Goal: Communication & Community: Answer question/provide support

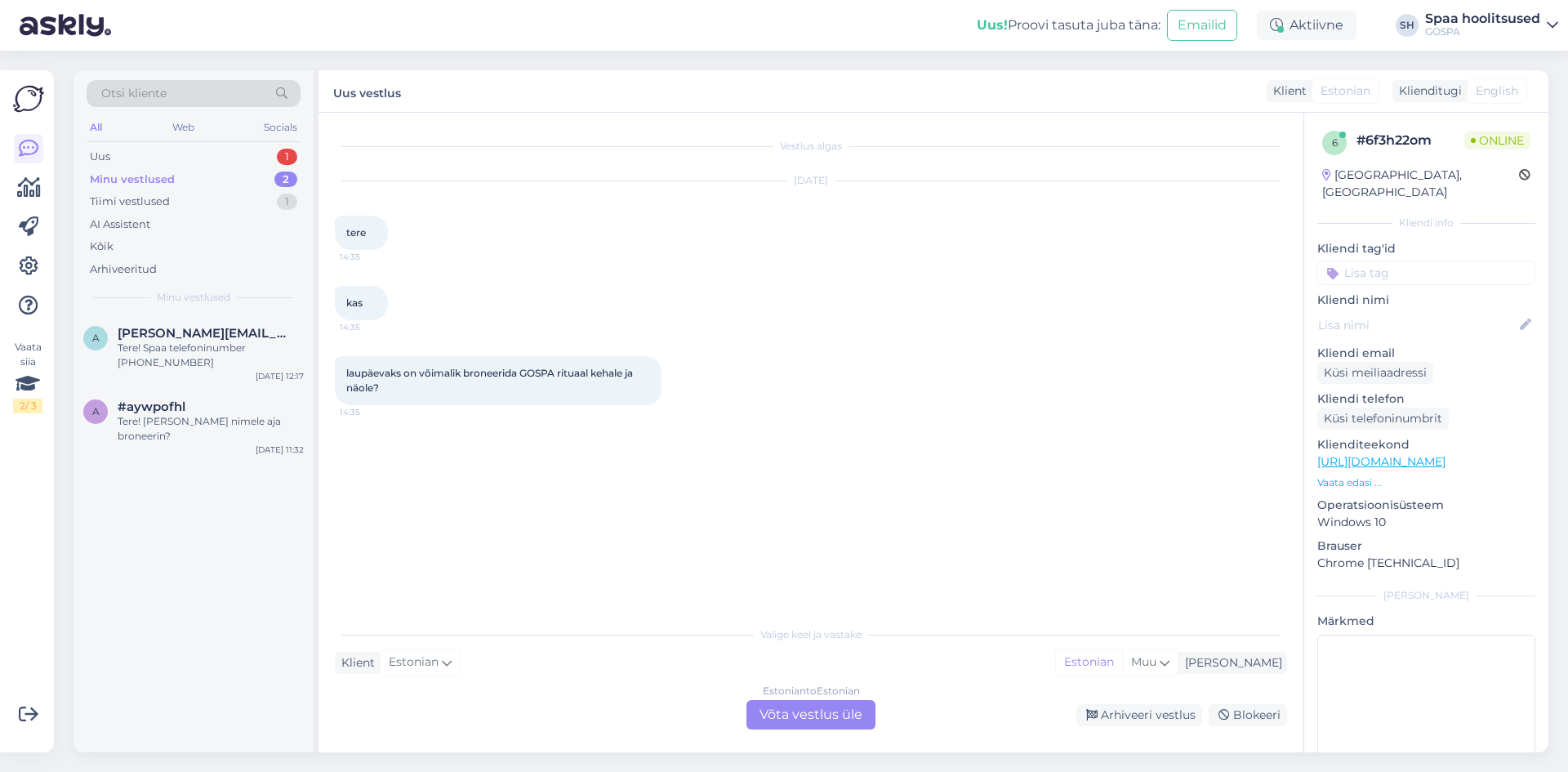
click at [781, 716] on div "Estonian to Estonian Võta vestlus üle" at bounding box center [811, 714] width 129 height 29
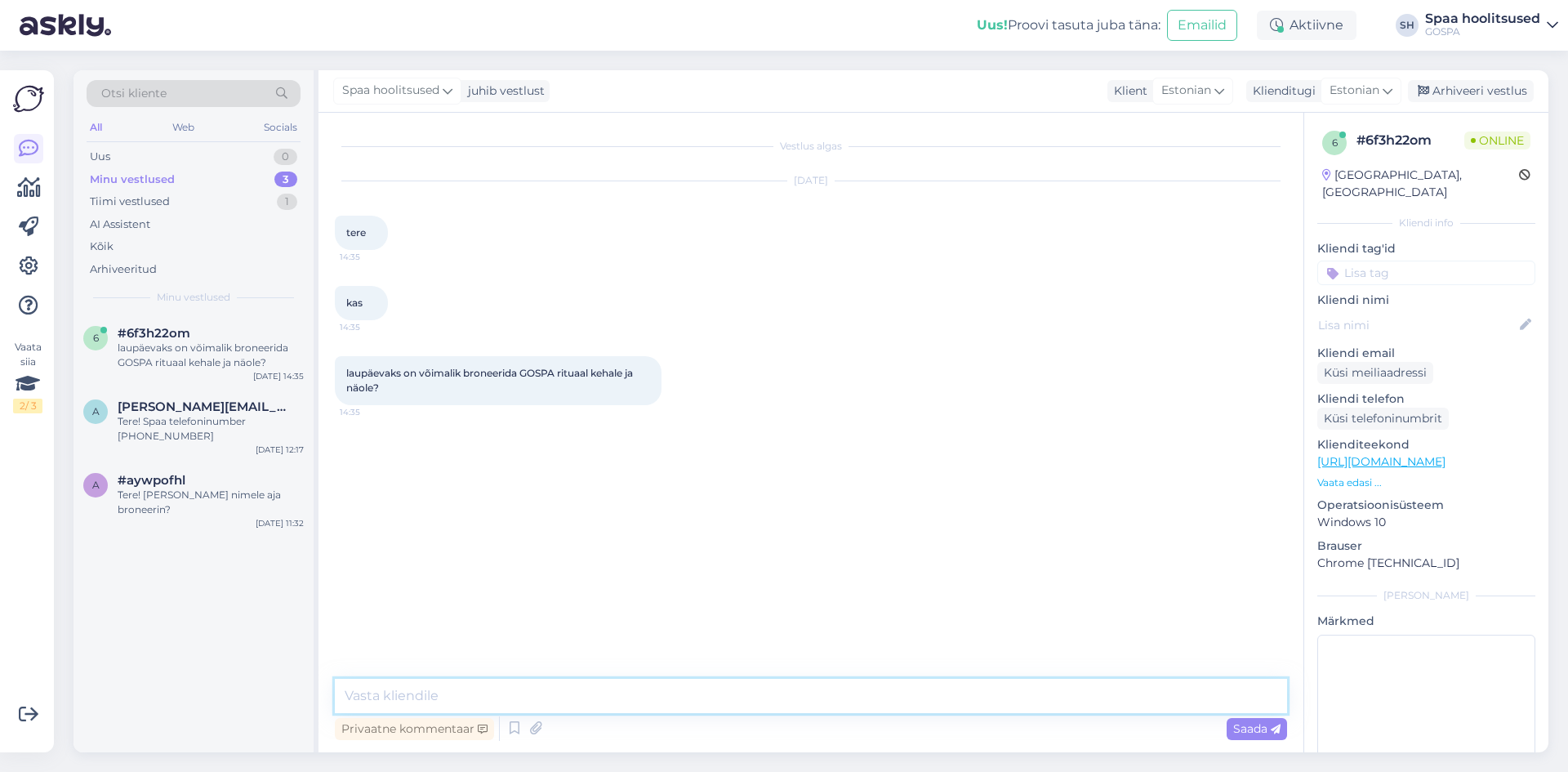
click at [382, 695] on textarea at bounding box center [812, 696] width 952 height 34
type textarea "Tere!"
click at [1252, 732] on span "Saada" at bounding box center [1257, 728] width 47 height 15
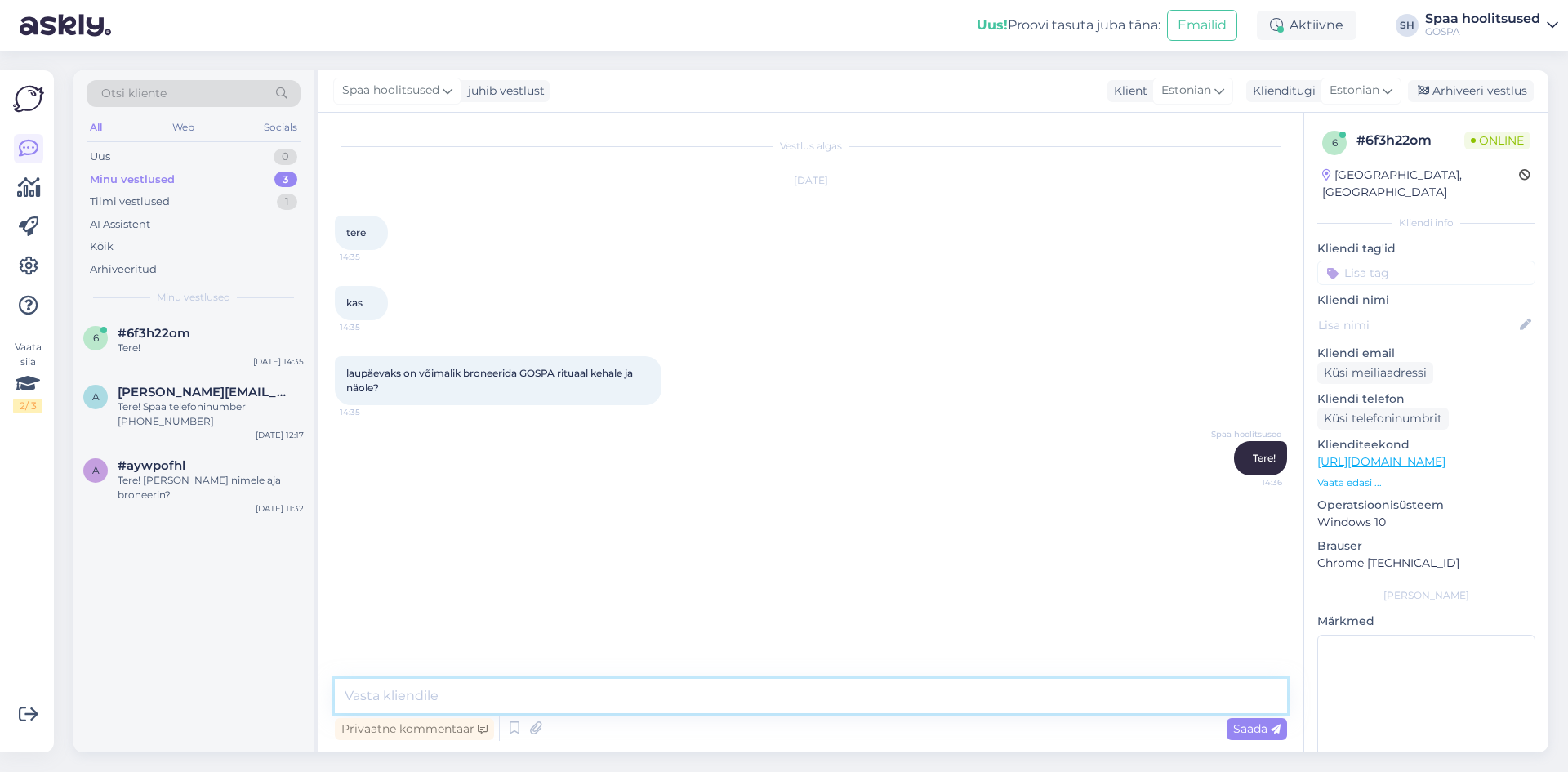
click at [364, 693] on textarea at bounding box center [812, 696] width 952 height 34
click at [590, 695] on textarea "Hetkel on pakkuda kell 17.15 aega. Kas soovite broneerida ja kelle nimele" at bounding box center [812, 696] width 952 height 34
click at [1128, 689] on textarea "Hetkel on pakkuda kell 17.15 aega. Palun andke koheselt teada kas soovite brone…" at bounding box center [812, 696] width 952 height 34
type textarea "Hetkel on pakkuda [PERSON_NAME] 17.15 aega. [PERSON_NAME] andke koheselt teada …"
click at [1256, 728] on span "Saada" at bounding box center [1257, 728] width 47 height 15
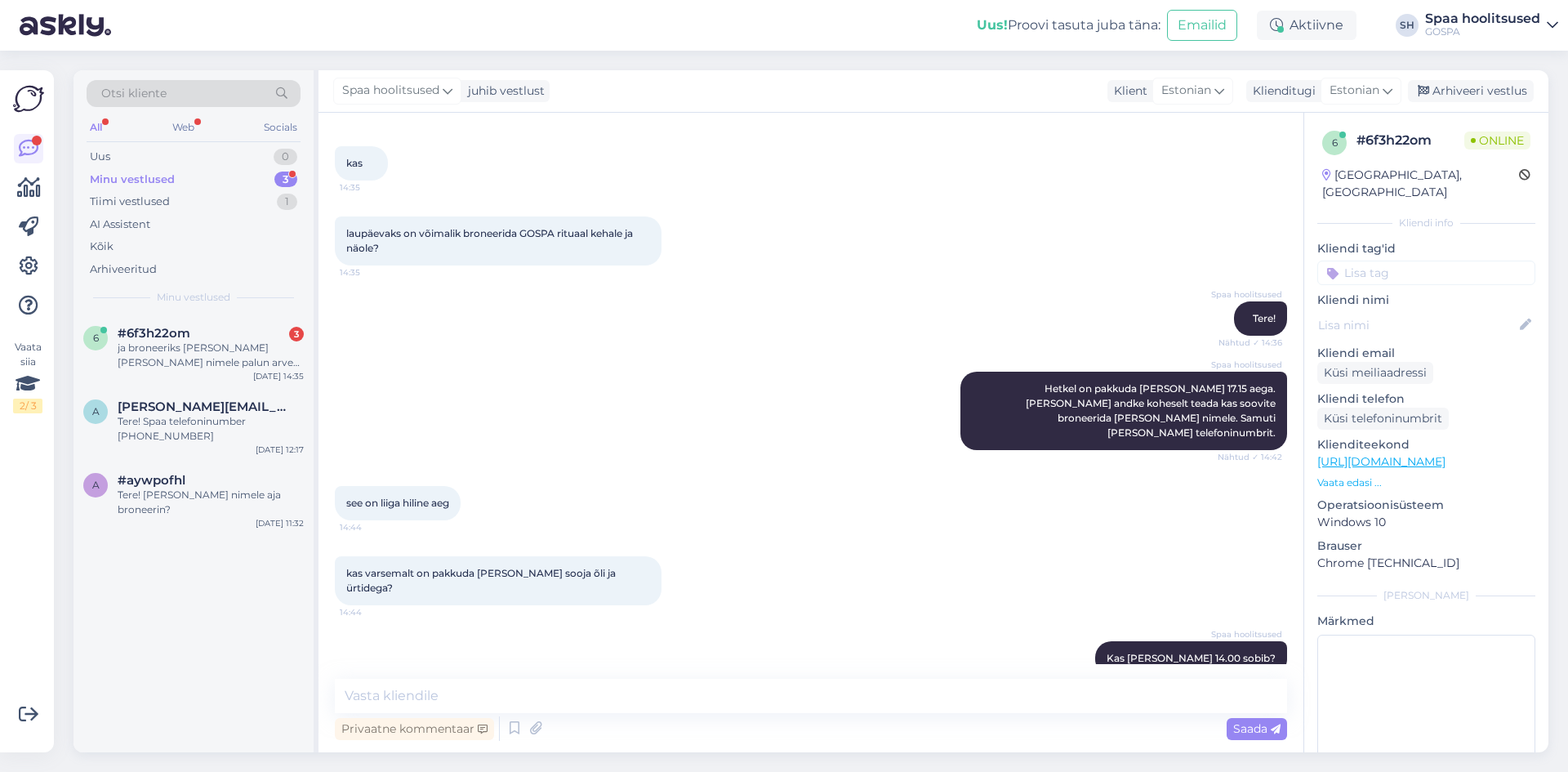
scroll to position [224, 0]
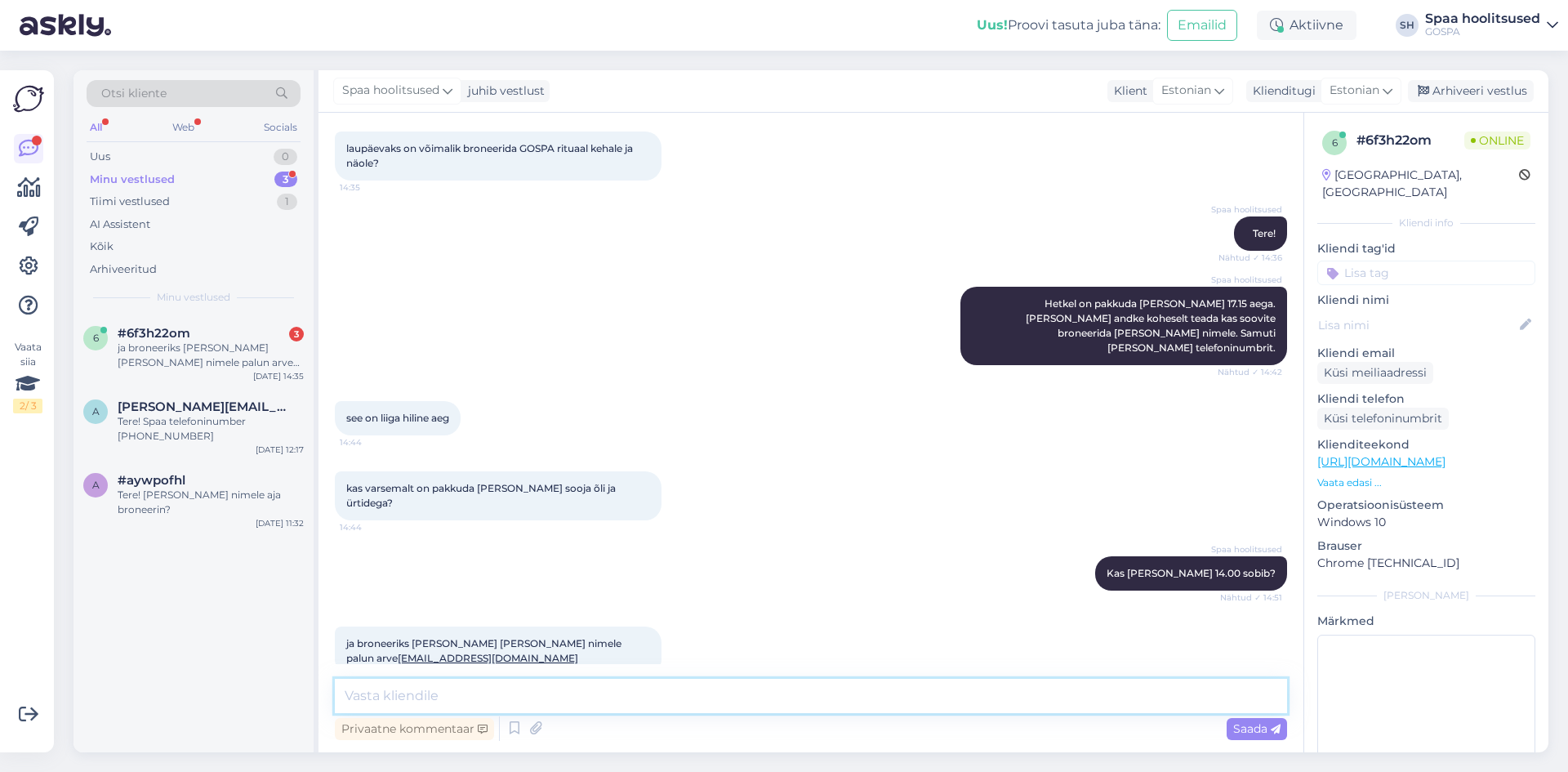
click at [371, 695] on textarea at bounding box center [812, 696] width 952 height 34
type textarea "[DATE][PERSON_NAME] 14.00 on aeg broneeritud ja müügiosakond saadab arve meilil…"
click at [1250, 728] on span "Saada" at bounding box center [1257, 728] width 47 height 15
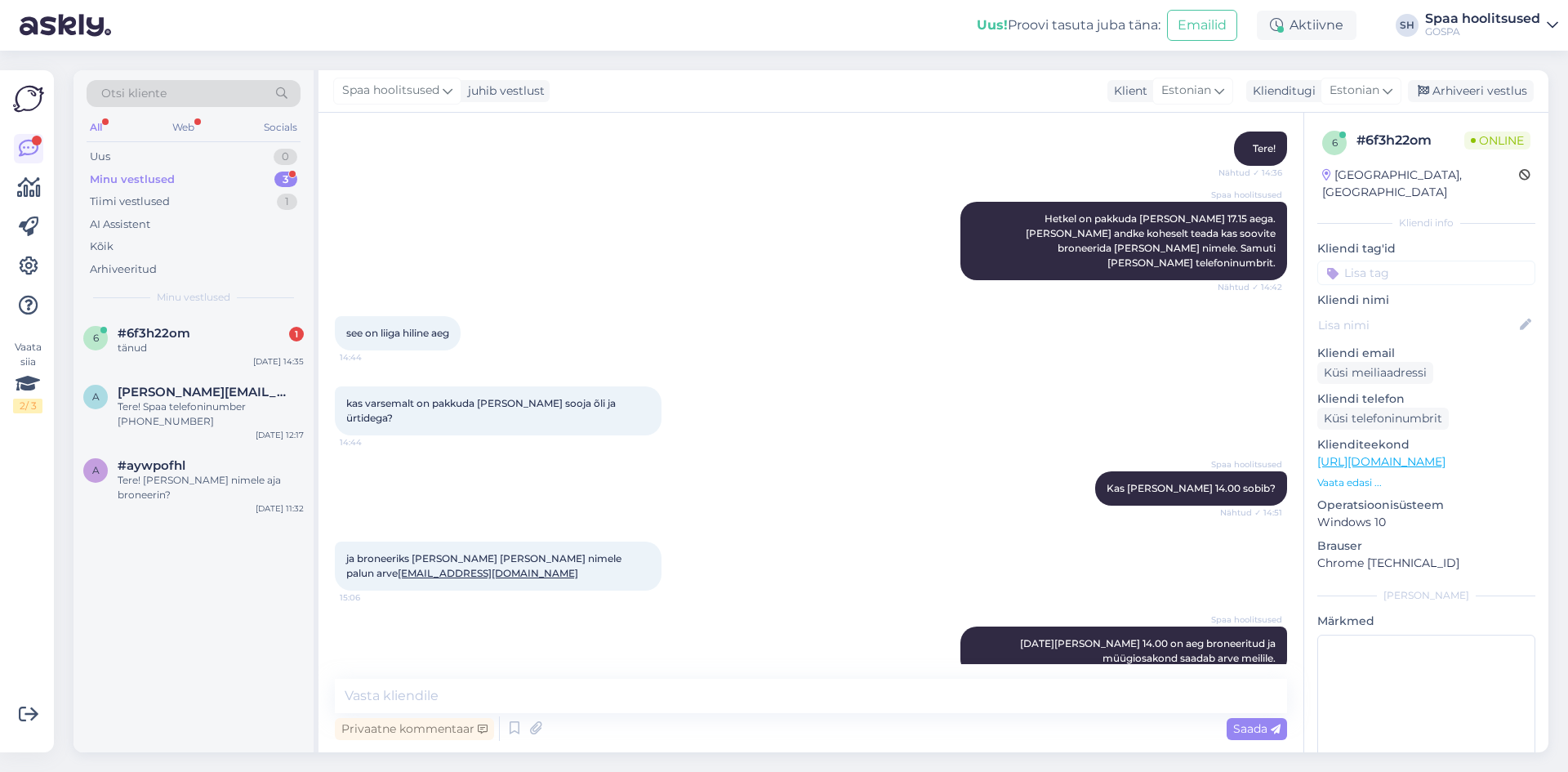
scroll to position [380, 0]
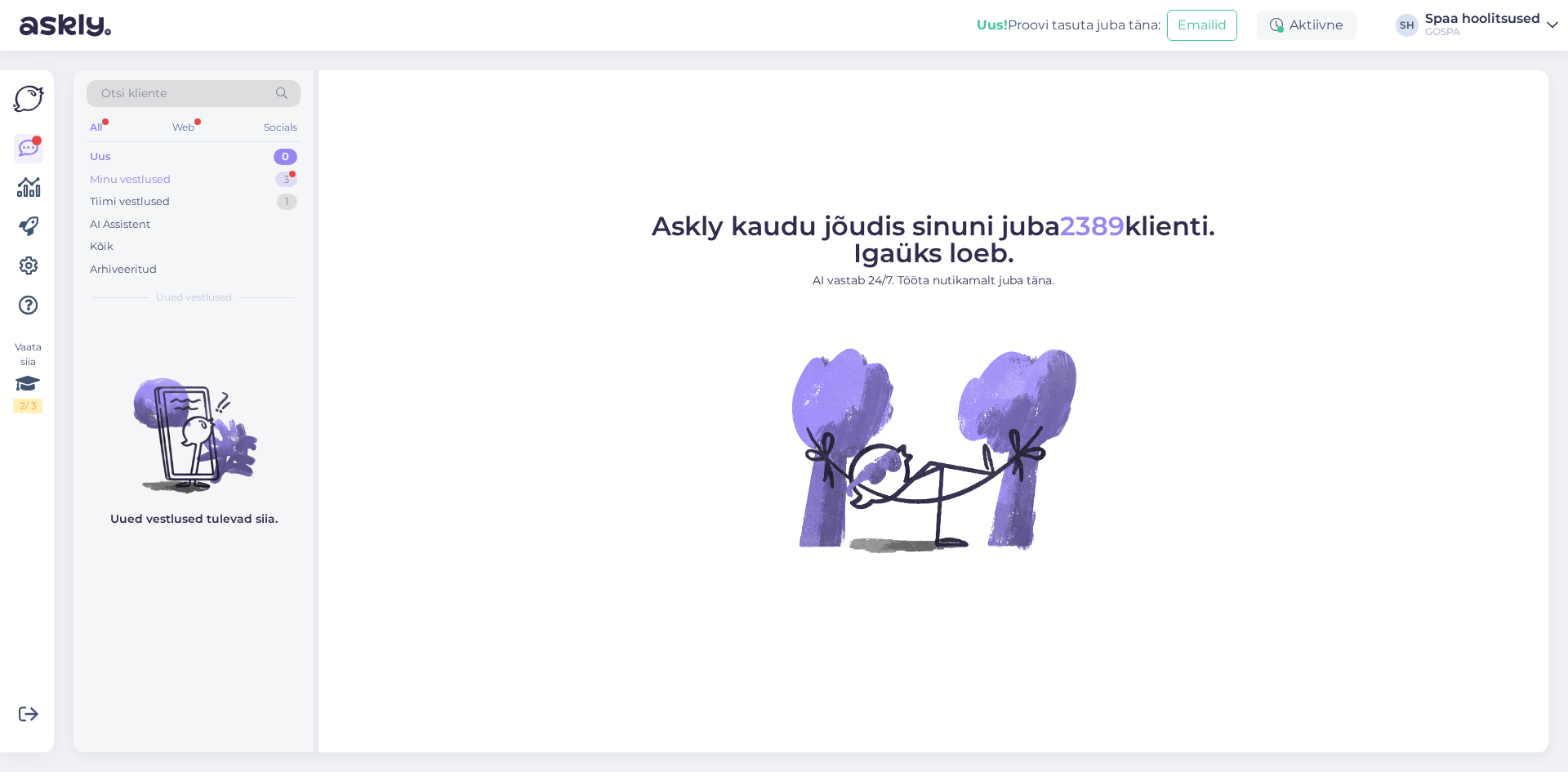
click at [152, 179] on div "Minu vestlused" at bounding box center [131, 180] width 81 height 16
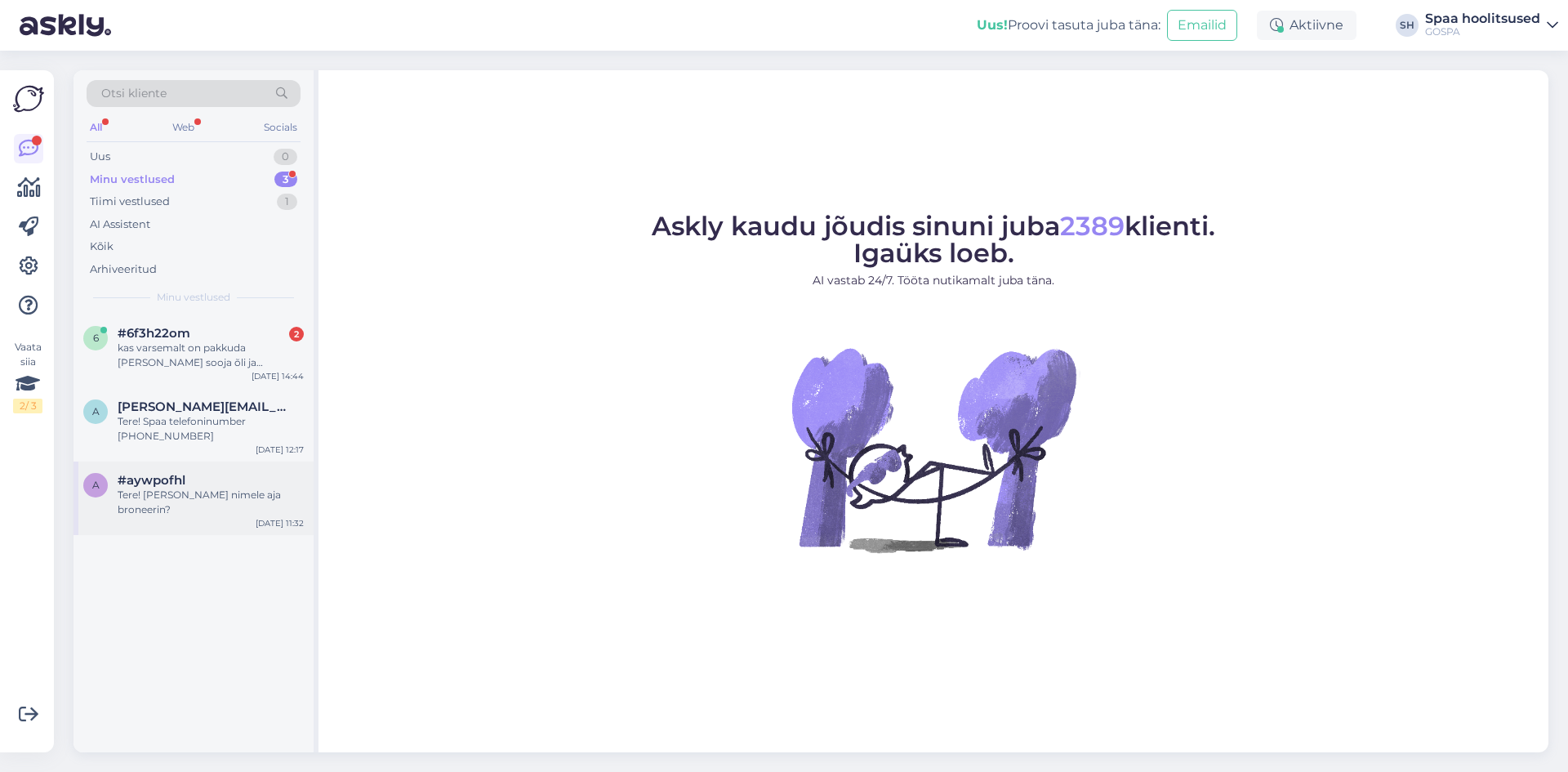
click at [192, 493] on div "Tere! Kelle nimele aja broneerin?" at bounding box center [211, 502] width 187 height 29
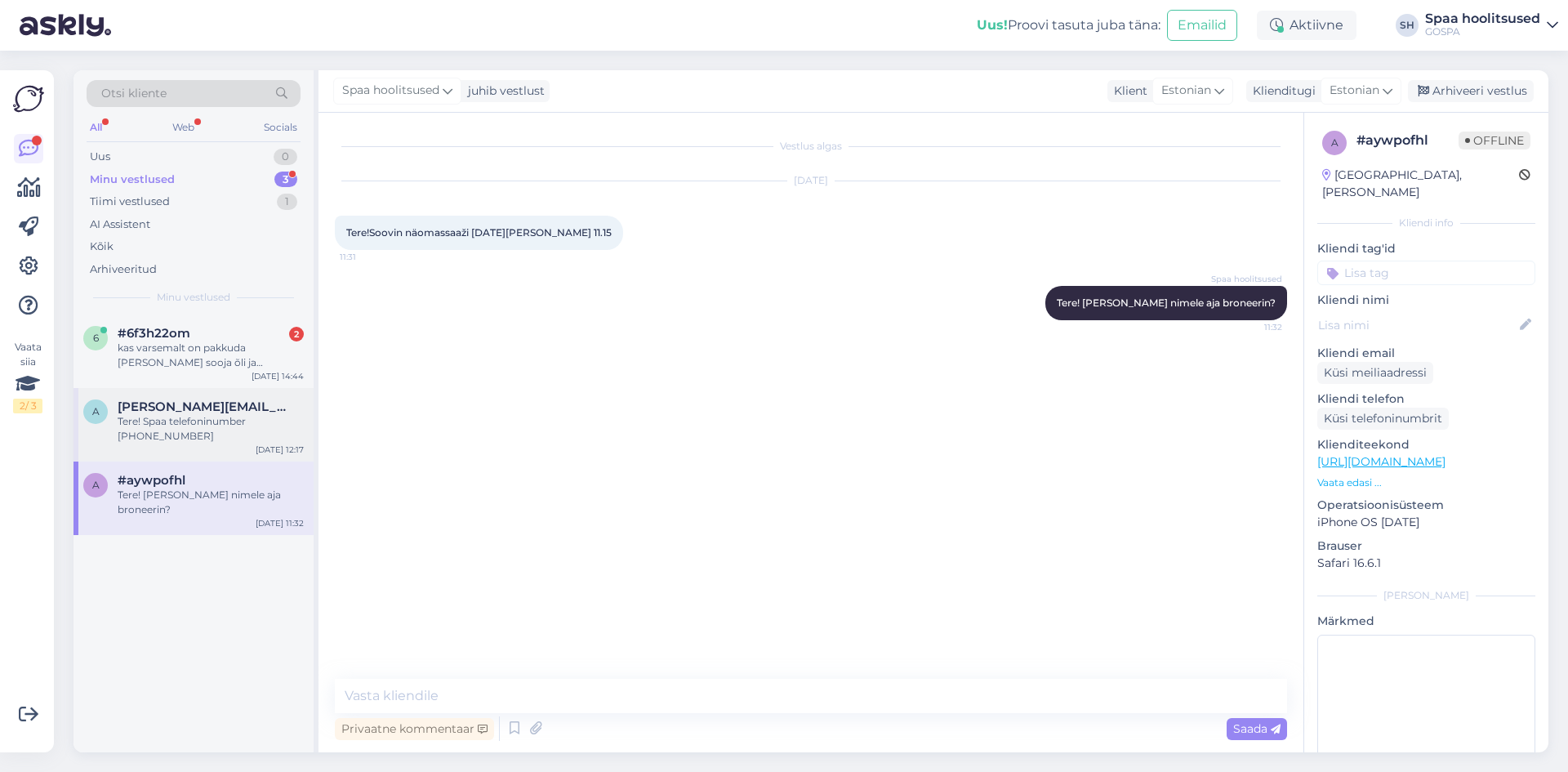
click at [180, 406] on span "andrus@puhastajakaubamaja.ee" at bounding box center [203, 407] width 170 height 15
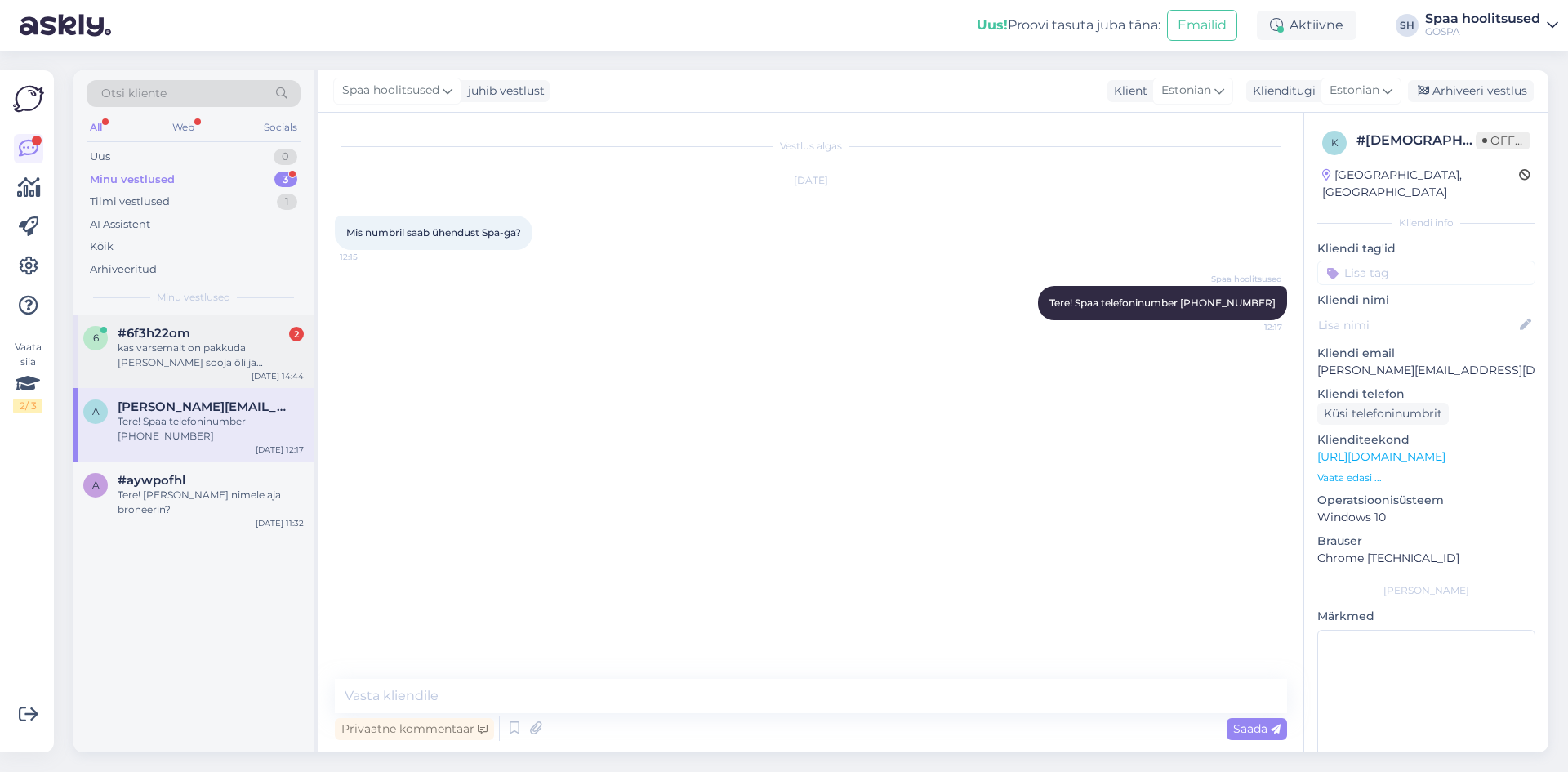
click at [181, 352] on div "kas varsemalt on pakkuda Massaaž sooja õli ja ürtidega?" at bounding box center [211, 355] width 187 height 29
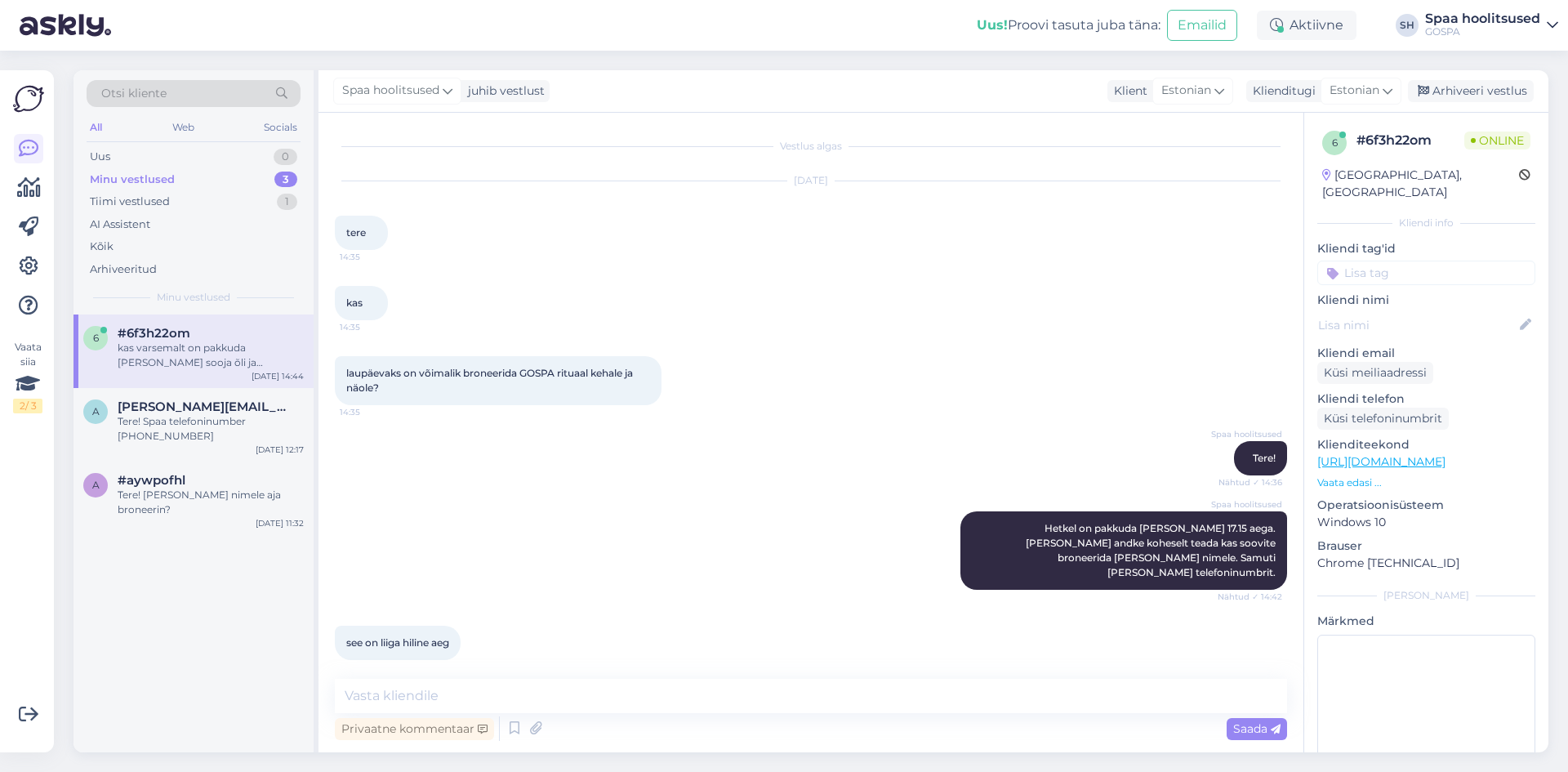
scroll to position [70, 0]
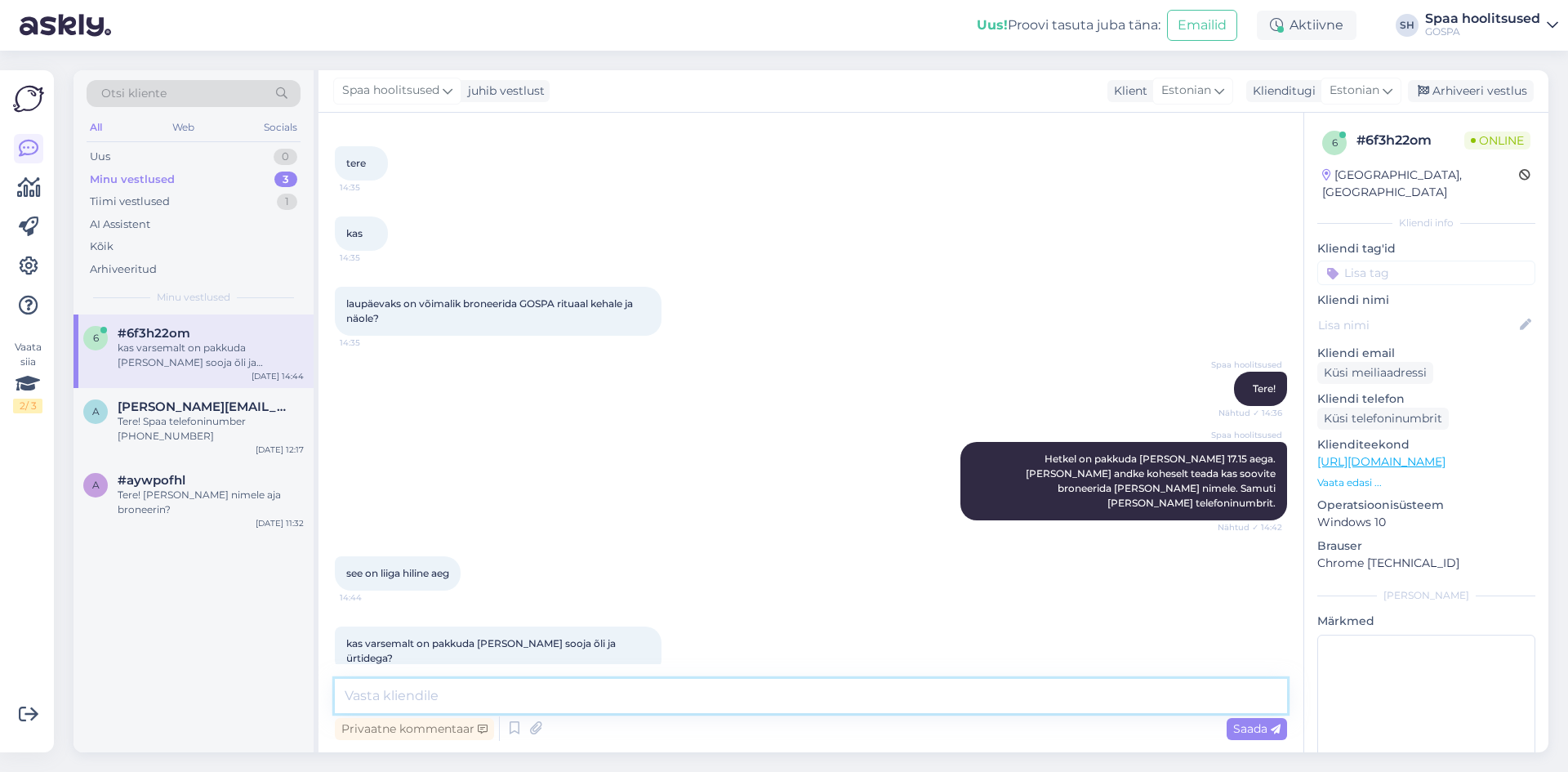
click at [371, 694] on textarea at bounding box center [812, 696] width 952 height 34
type textarea "Kas kell 14.00 sobib?"
click at [1234, 726] on span "Saada" at bounding box center [1257, 728] width 47 height 15
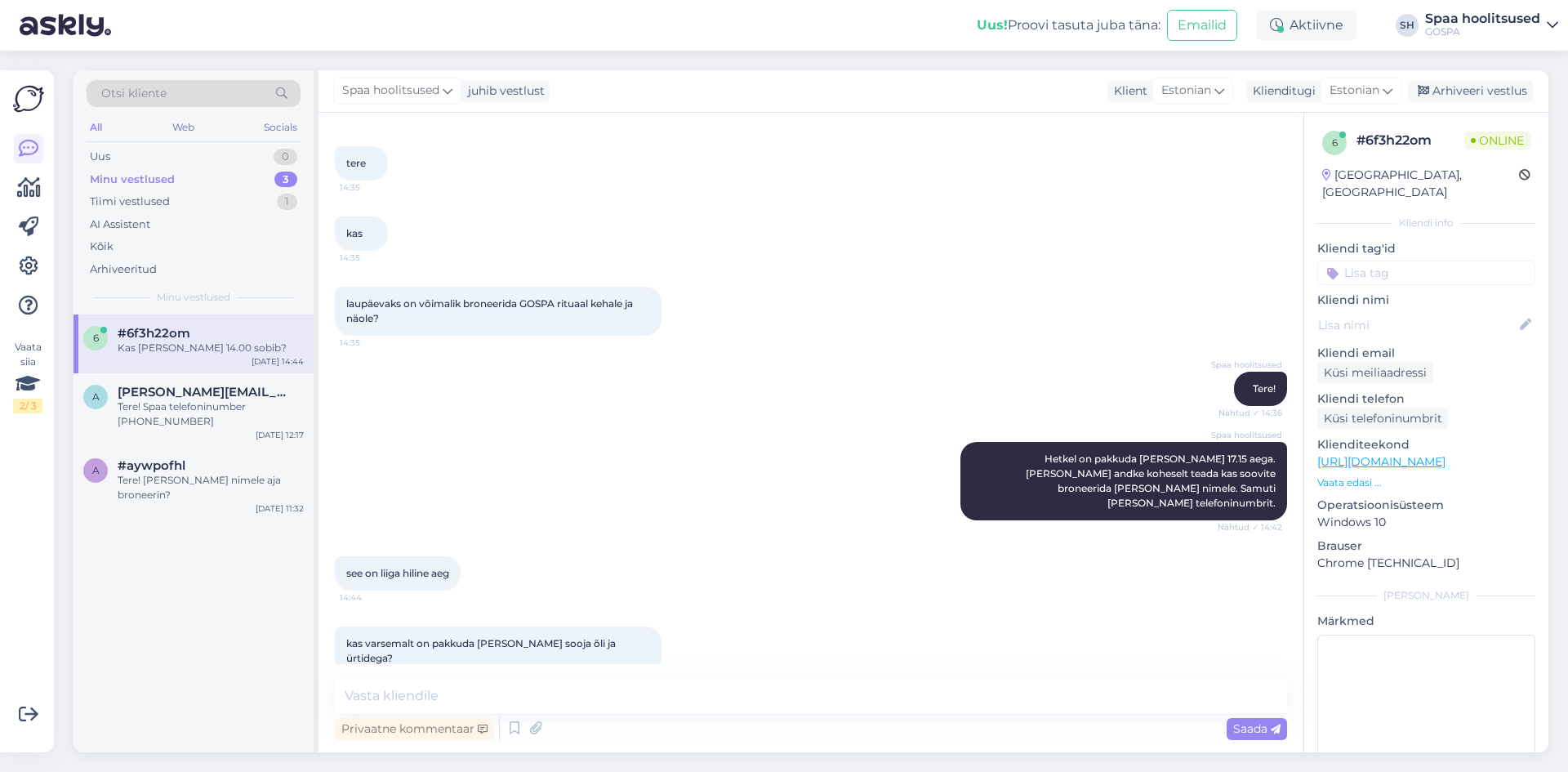
scroll to position [139, 0]
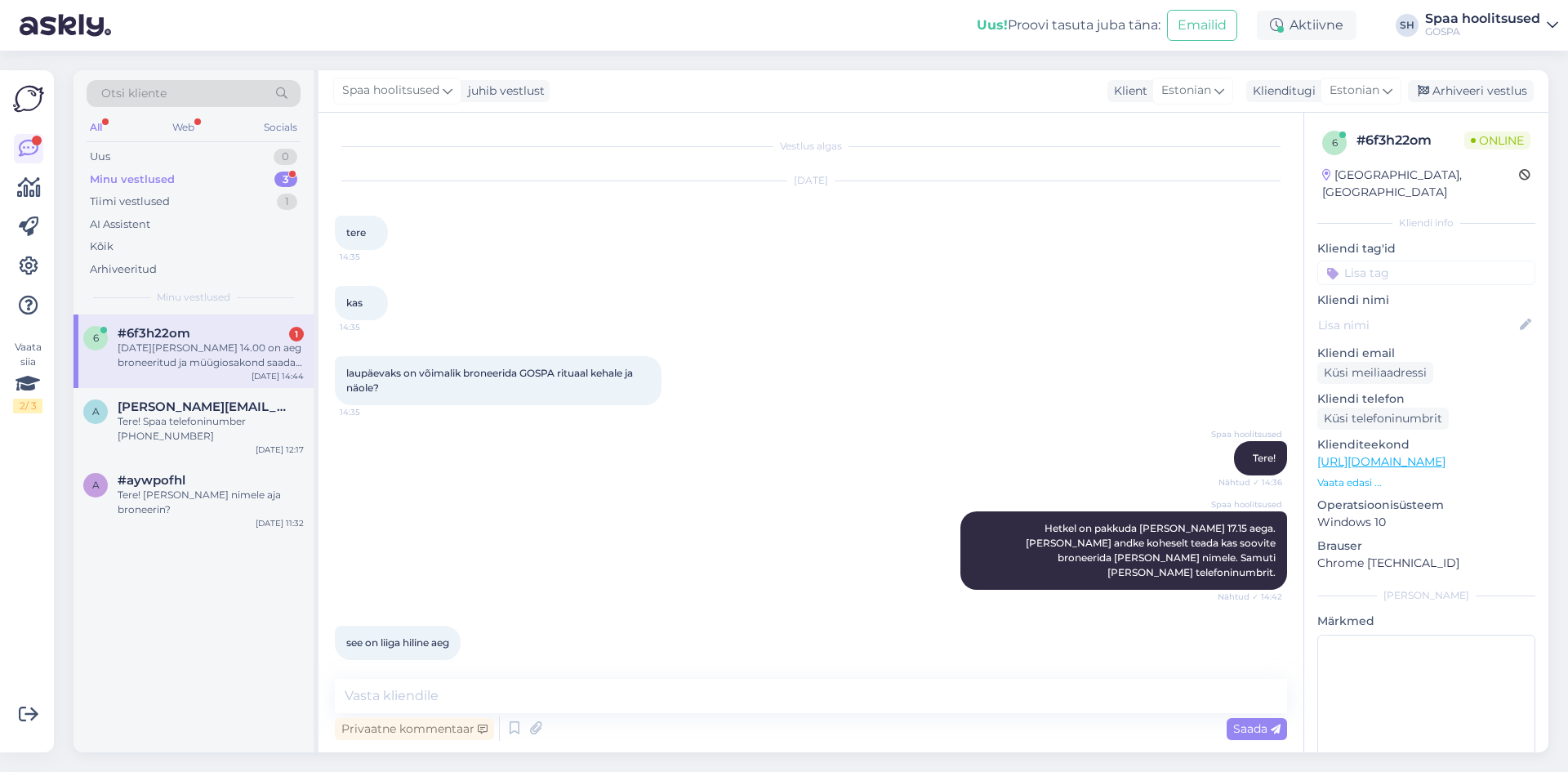
scroll to position [309, 0]
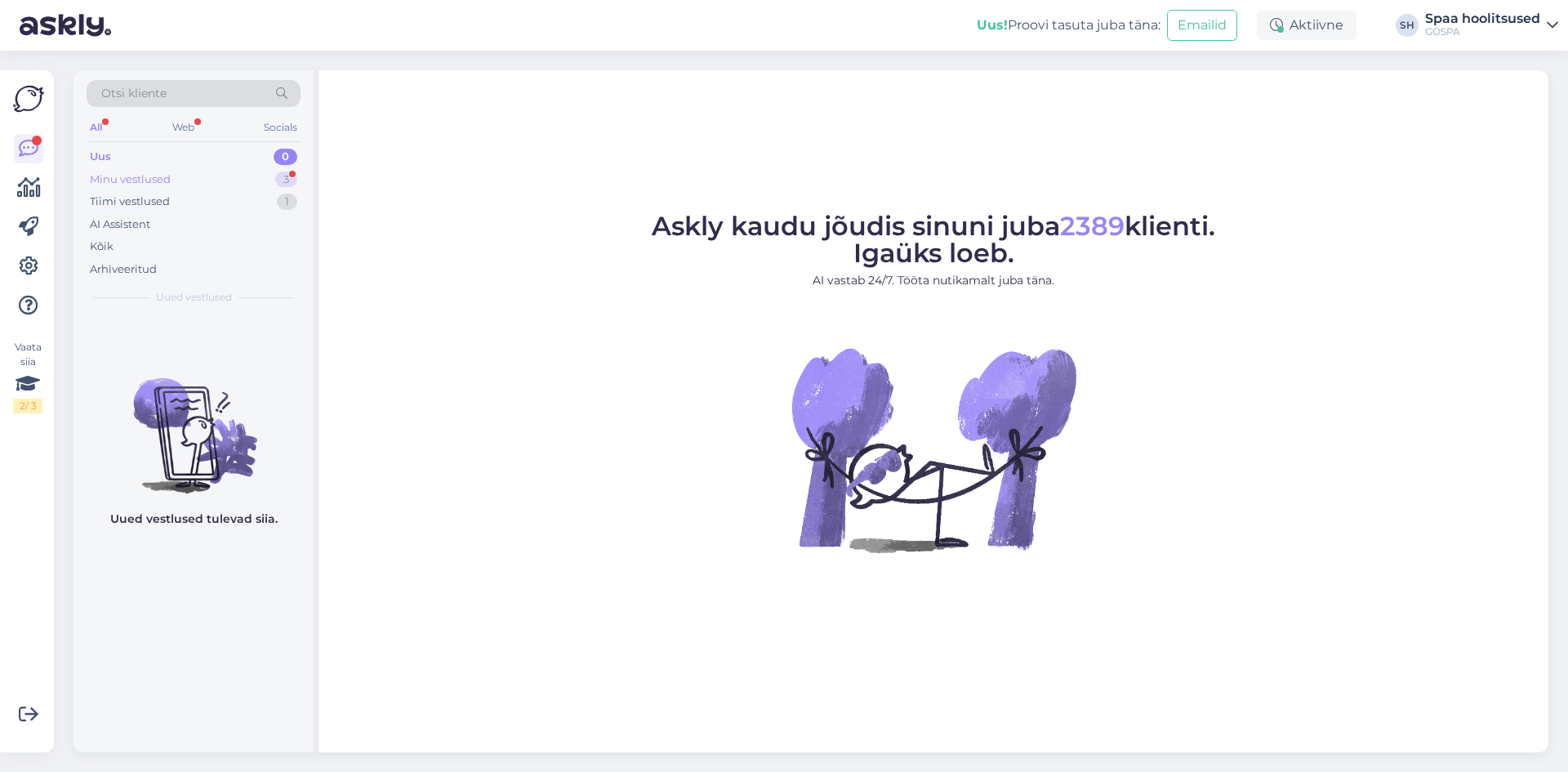
click at [148, 176] on div "Minu vestlused" at bounding box center [131, 180] width 81 height 16
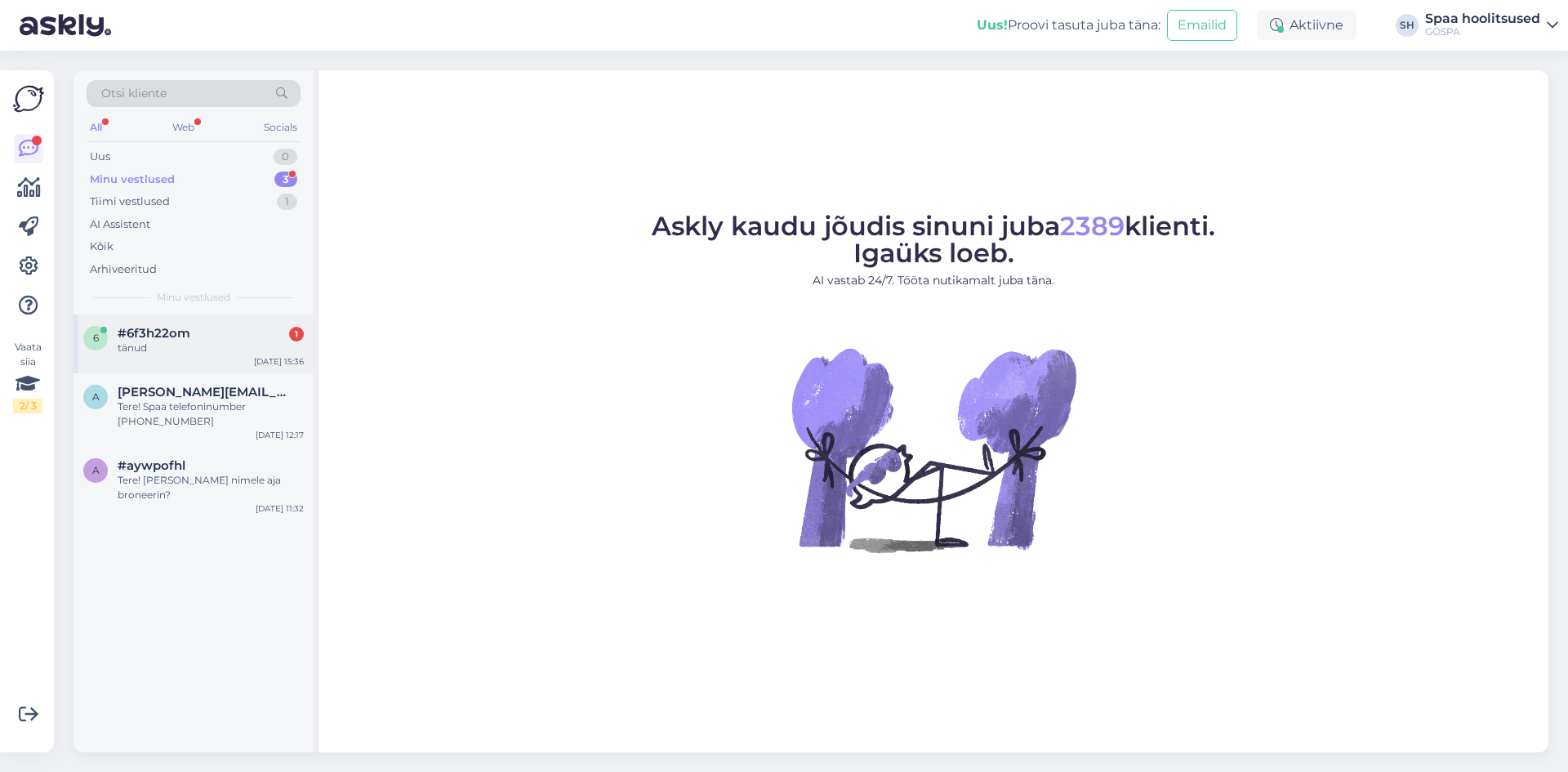
click at [167, 328] on span "#6f3h22om" at bounding box center [154, 333] width 73 height 15
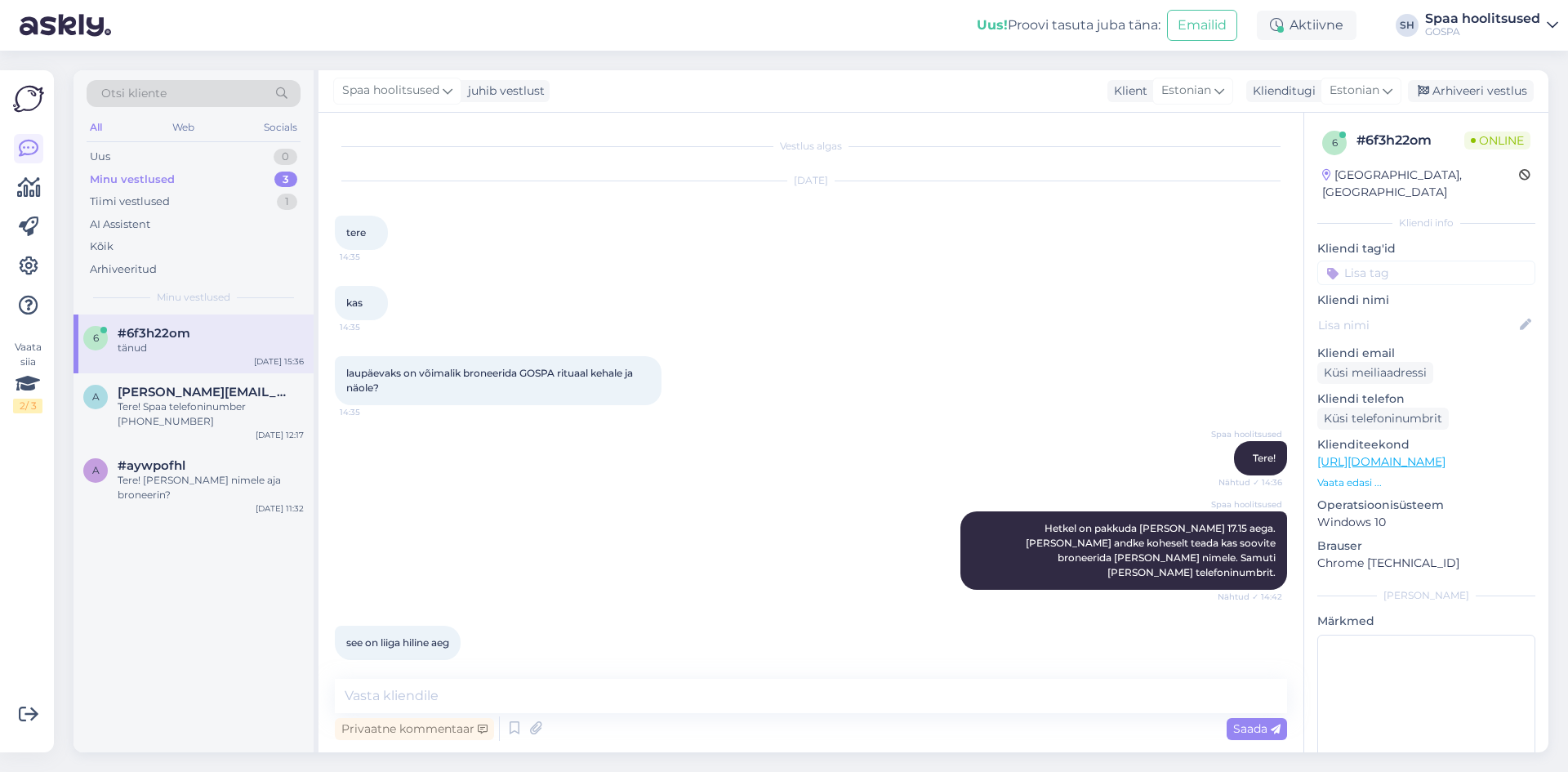
scroll to position [380, 0]
